Goal: Task Accomplishment & Management: Use online tool/utility

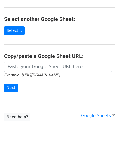
scroll to position [54, 0]
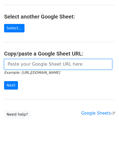
click at [27, 62] on input "url" at bounding box center [58, 64] width 108 height 10
paste input "[URL][DOMAIN_NAME]"
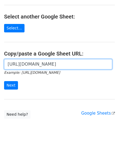
scroll to position [0, 115]
type input "[URL][DOMAIN_NAME]"
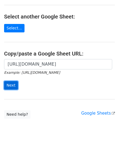
click at [12, 84] on input "Next" at bounding box center [11, 85] width 14 height 8
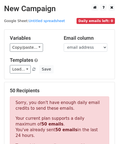
scroll to position [183, 0]
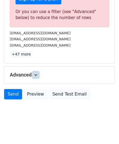
click at [37, 73] on icon at bounding box center [35, 74] width 3 height 3
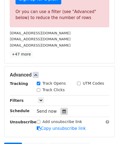
click at [62, 109] on icon at bounding box center [64, 111] width 4 height 4
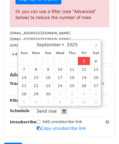
type input "[DATE] 12:00"
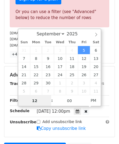
scroll to position [0, 0]
paste input "0"
type input "10"
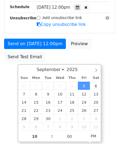
type input "[DATE] 22:00"
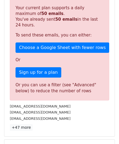
scroll to position [249, 0]
